Goal: Transaction & Acquisition: Obtain resource

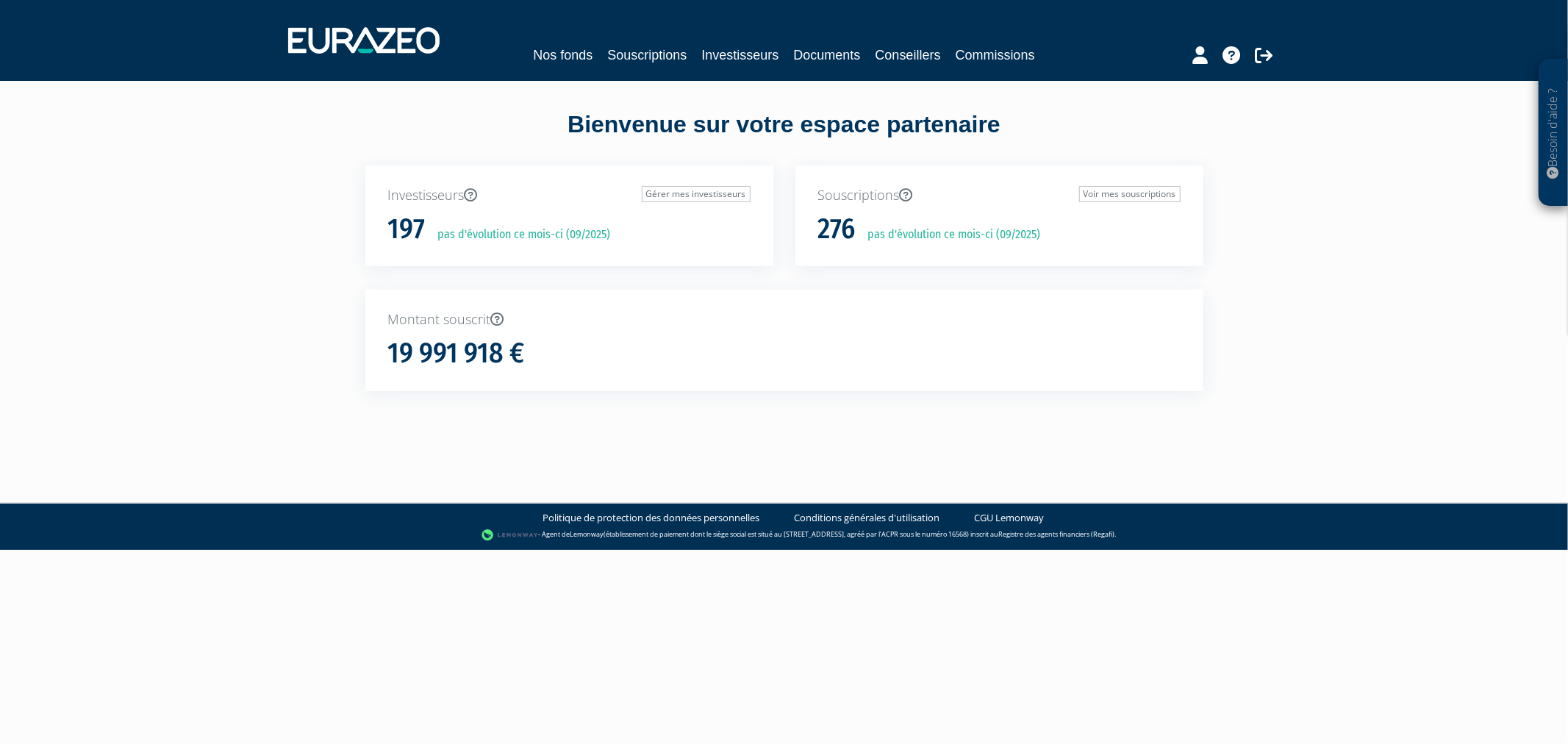
click at [685, 63] on div "Nos fonds Souscriptions Investisseurs Documents Conseillers Commissions" at bounding box center [784, 54] width 675 height 21
click at [655, 56] on link "Souscriptions" at bounding box center [647, 54] width 79 height 21
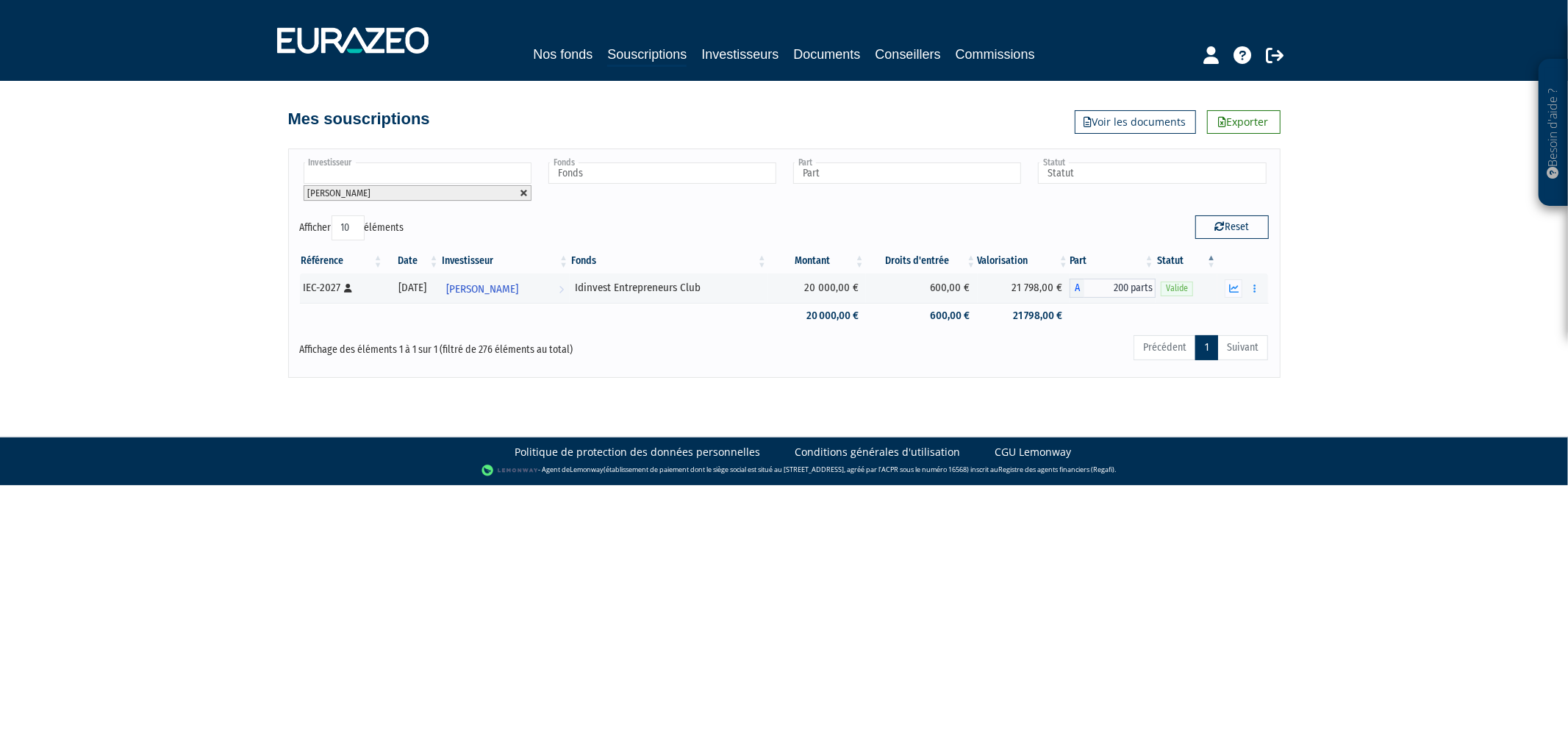
click at [525, 189] on link at bounding box center [523, 193] width 9 height 9
type input "Investisseur"
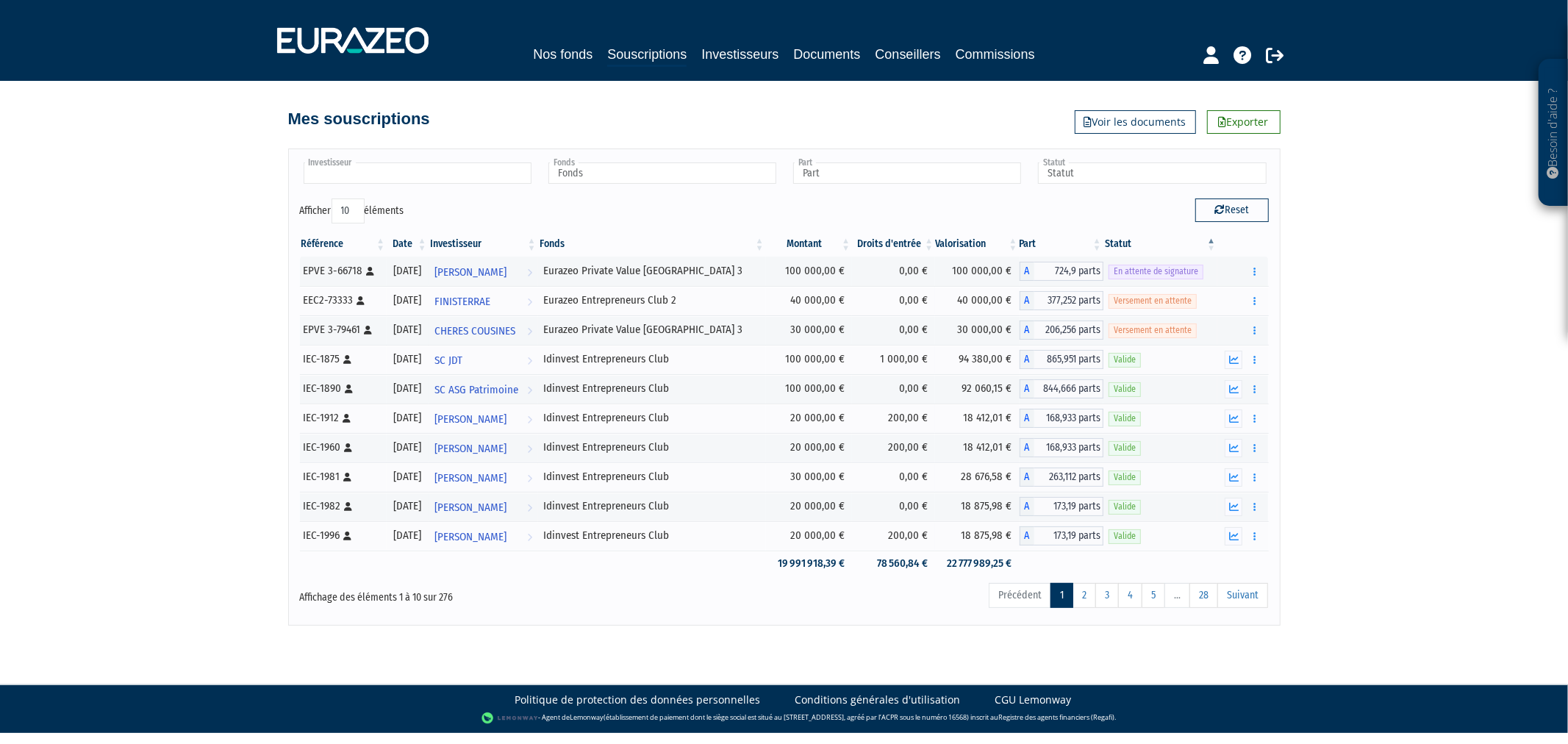
click at [518, 178] on input "text" at bounding box center [418, 173] width 228 height 21
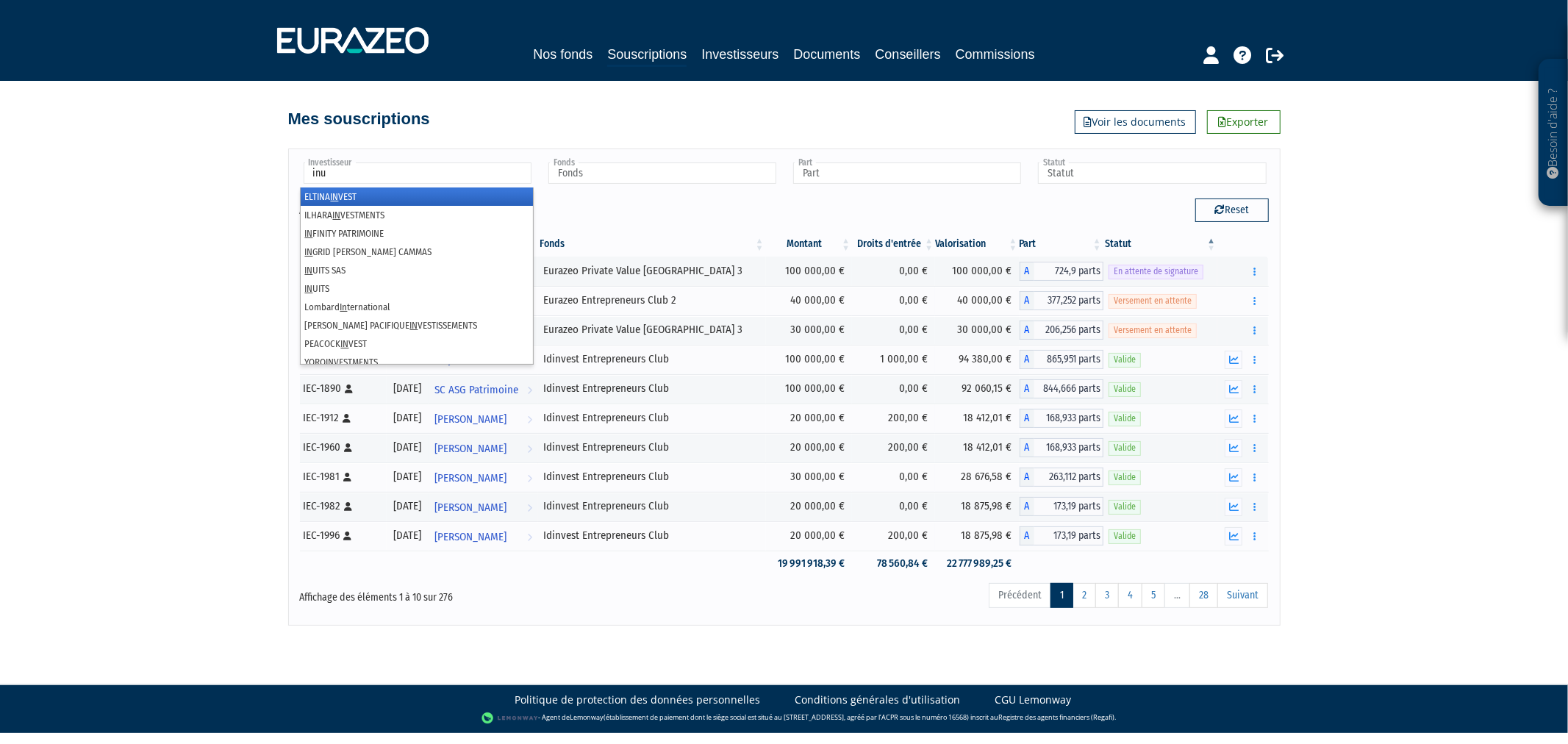
type input "inui"
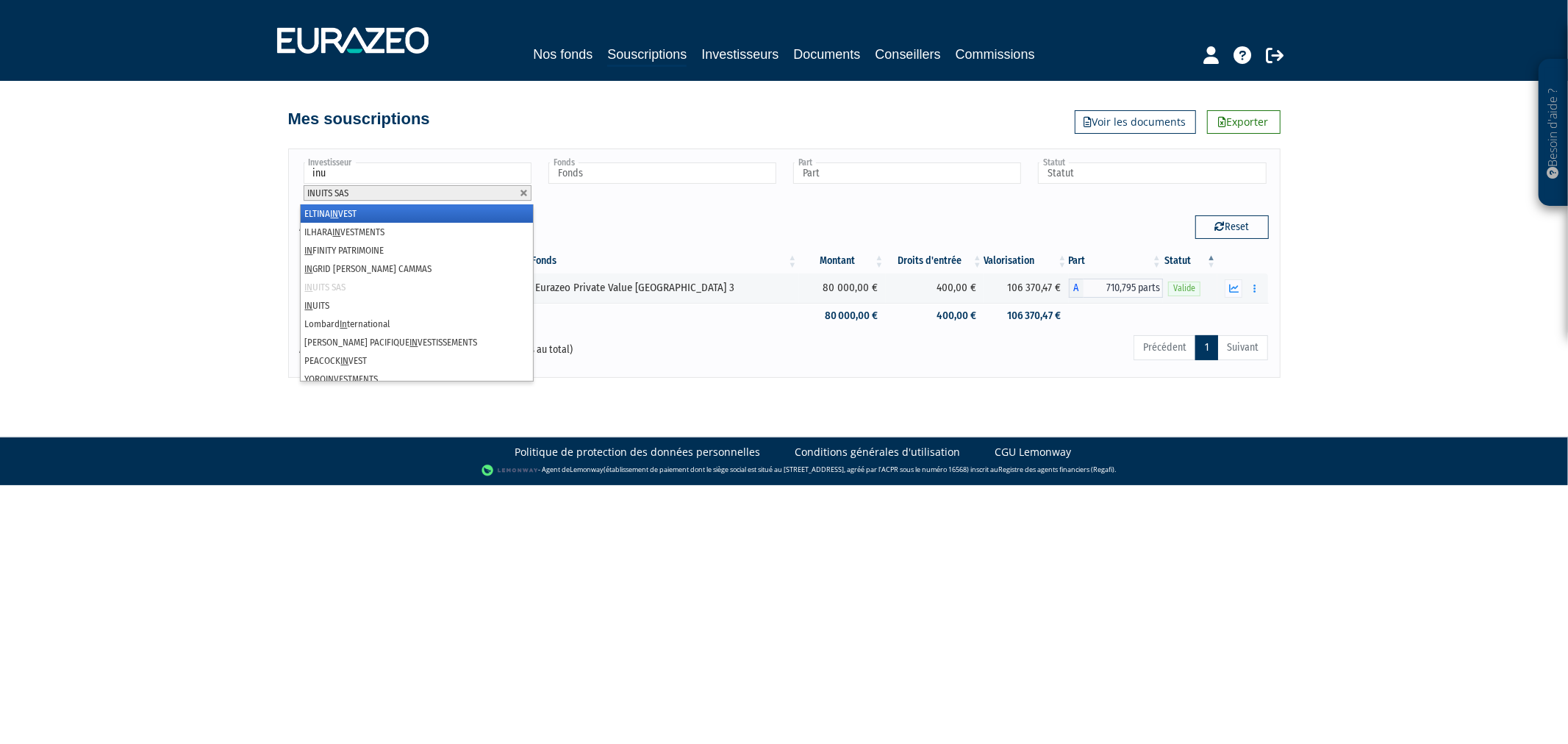
type input "inui"
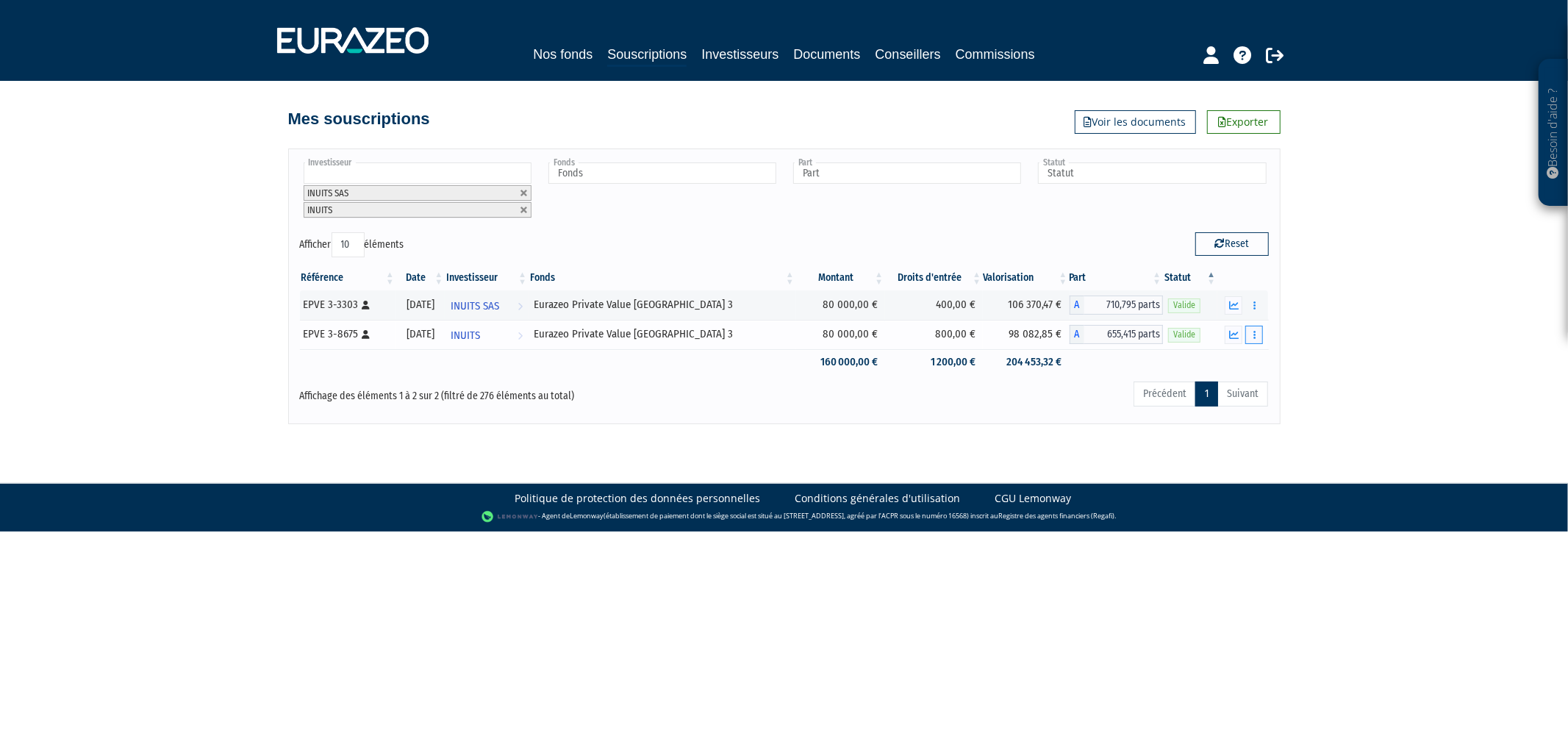
click at [1262, 333] on button "button" at bounding box center [1253, 334] width 17 height 18
click at [1229, 410] on link "Historique de rachat(s)" at bounding box center [1197, 416] width 121 height 24
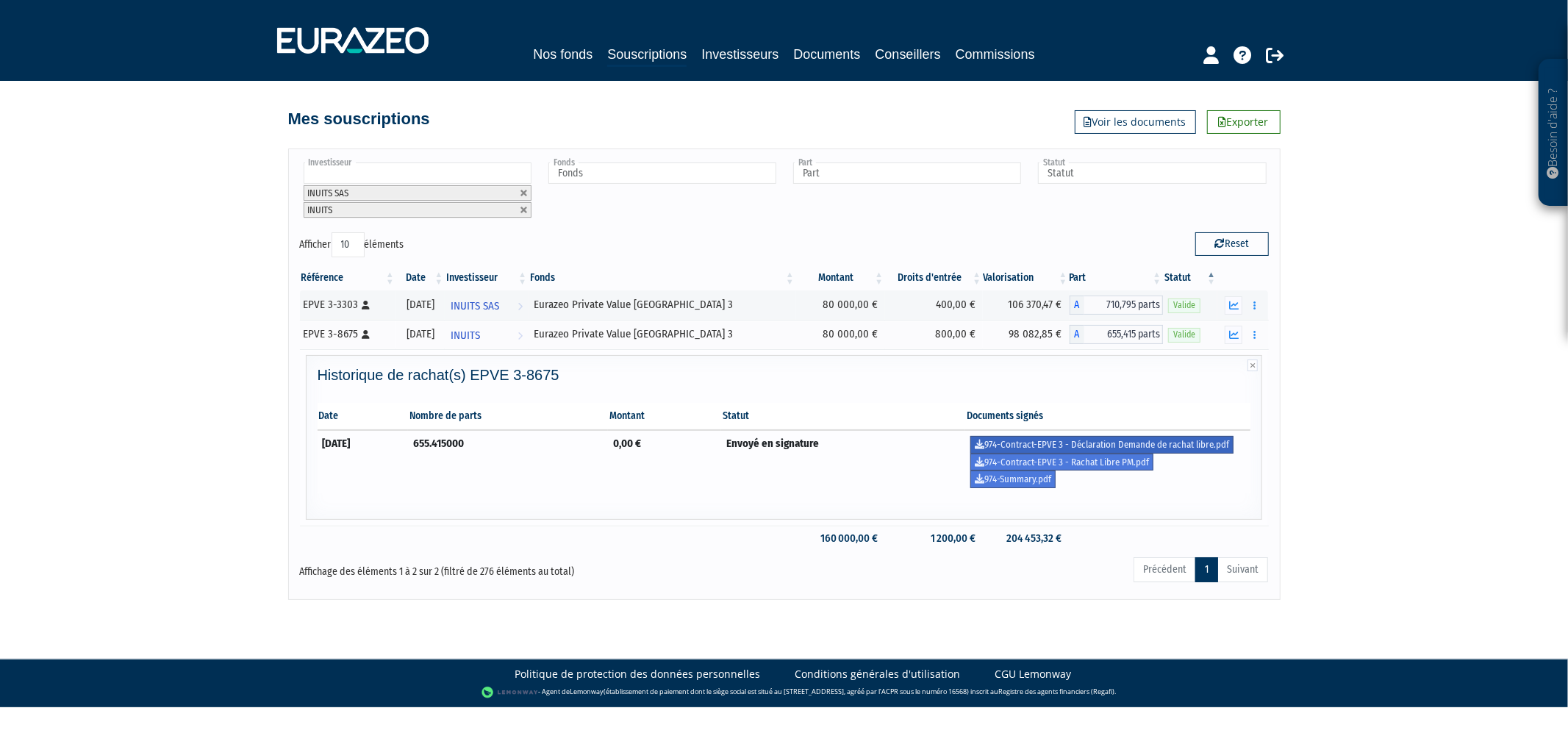
click at [1138, 446] on link "974-Contract-EPVE 3 - Déclaration Demande de rachat libre.pdf" at bounding box center [1101, 444] width 263 height 17
click at [1136, 465] on link "974-Contract-EPVE 3 - Rachat Libre PM.pdf" at bounding box center [1062, 462] width 183 height 17
